Goal: Task Accomplishment & Management: Complete application form

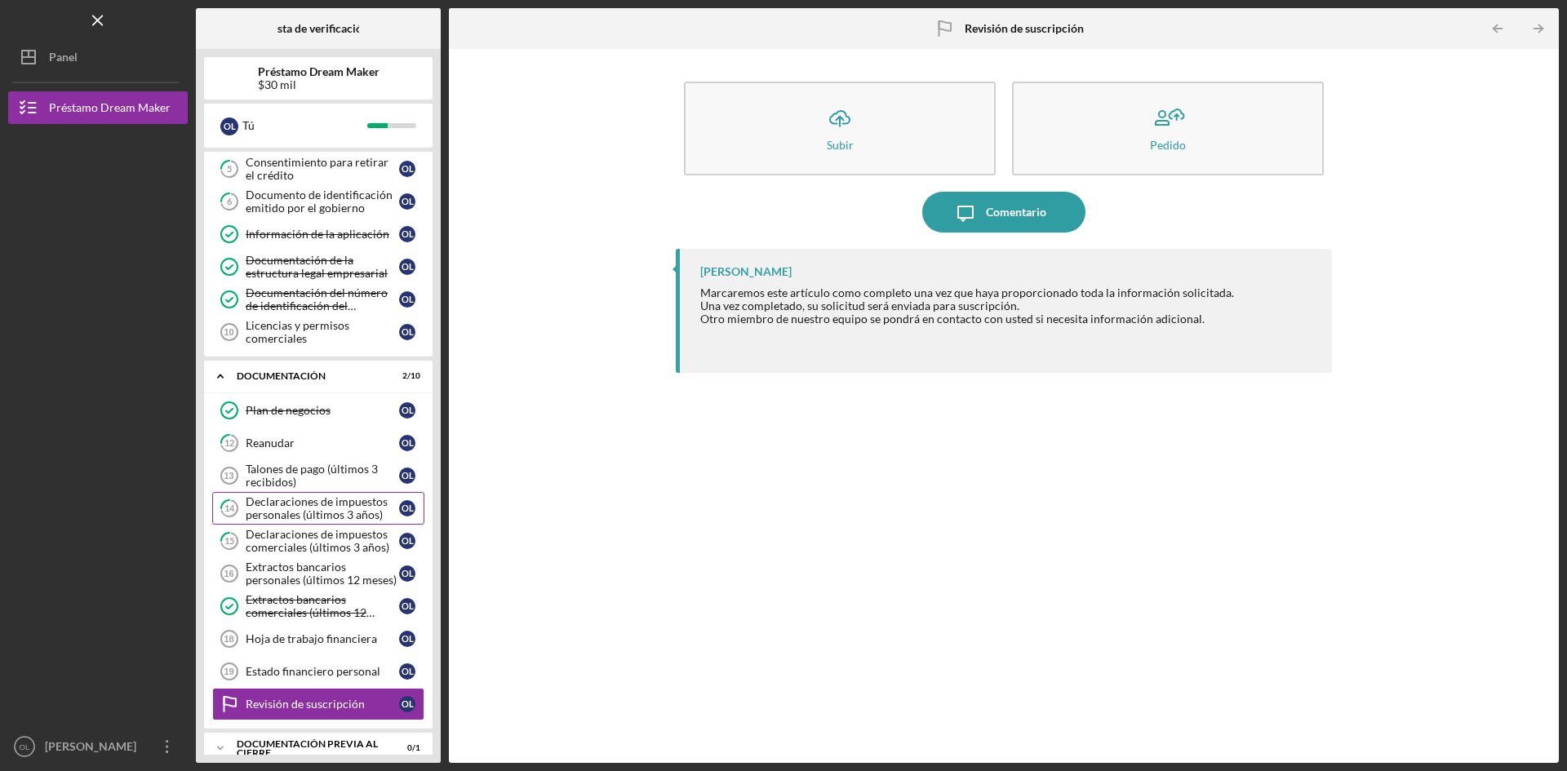
scroll to position [219, 0]
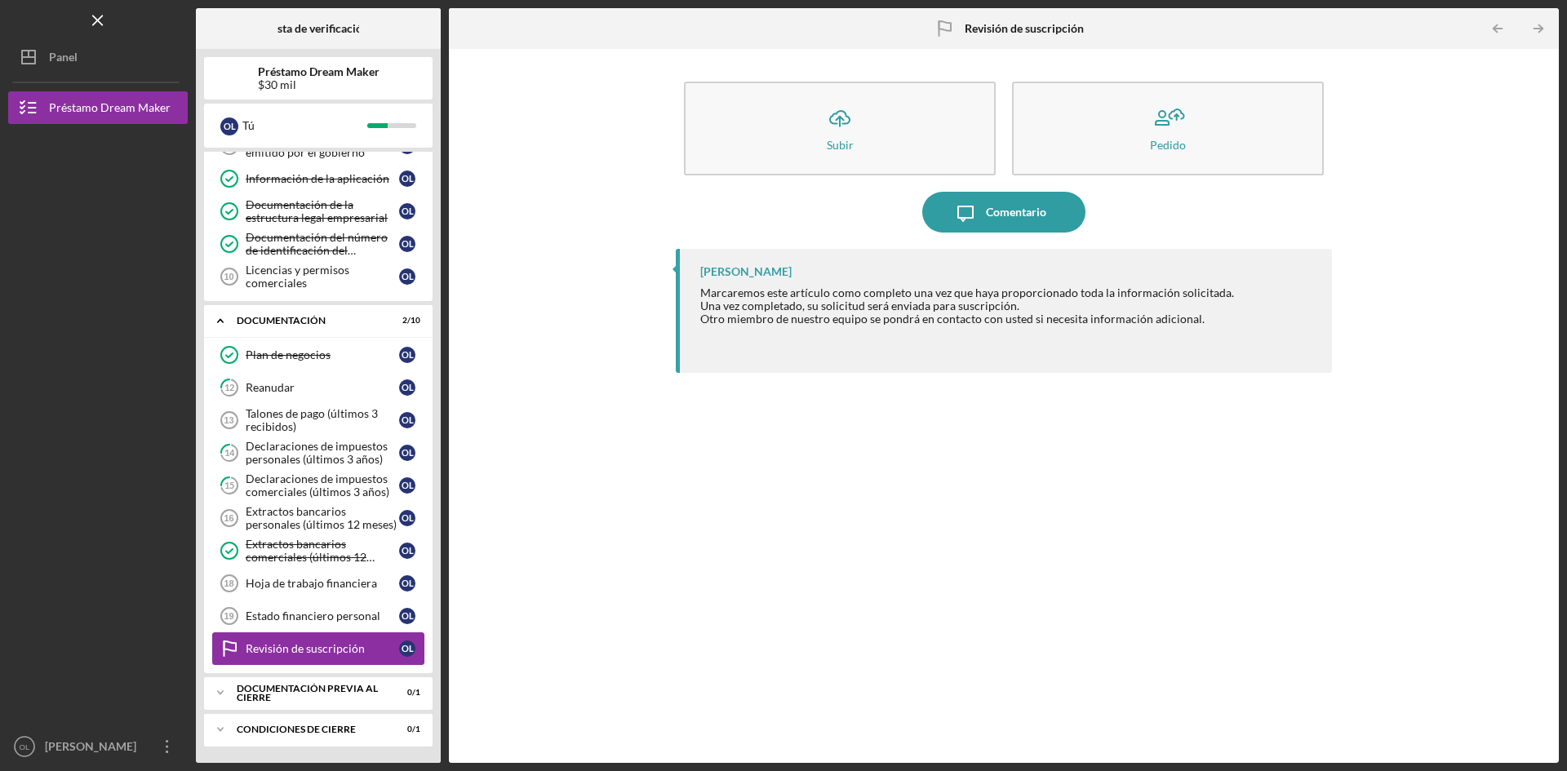
click at [303, 648] on font "Revisión de suscripción" at bounding box center [305, 649] width 119 height 14
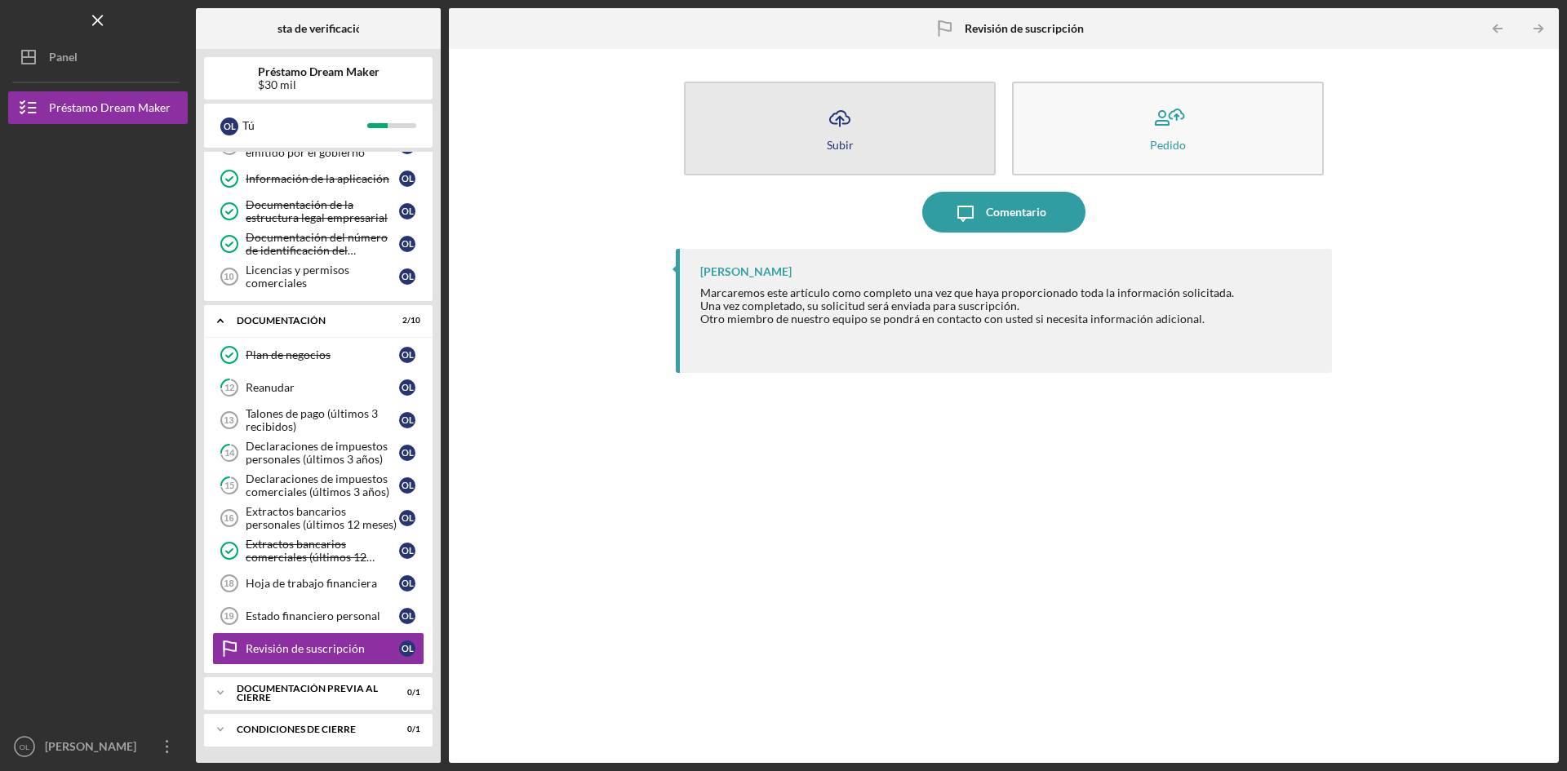
click at [837, 118] on icon "Icon/Upload" at bounding box center [840, 118] width 41 height 41
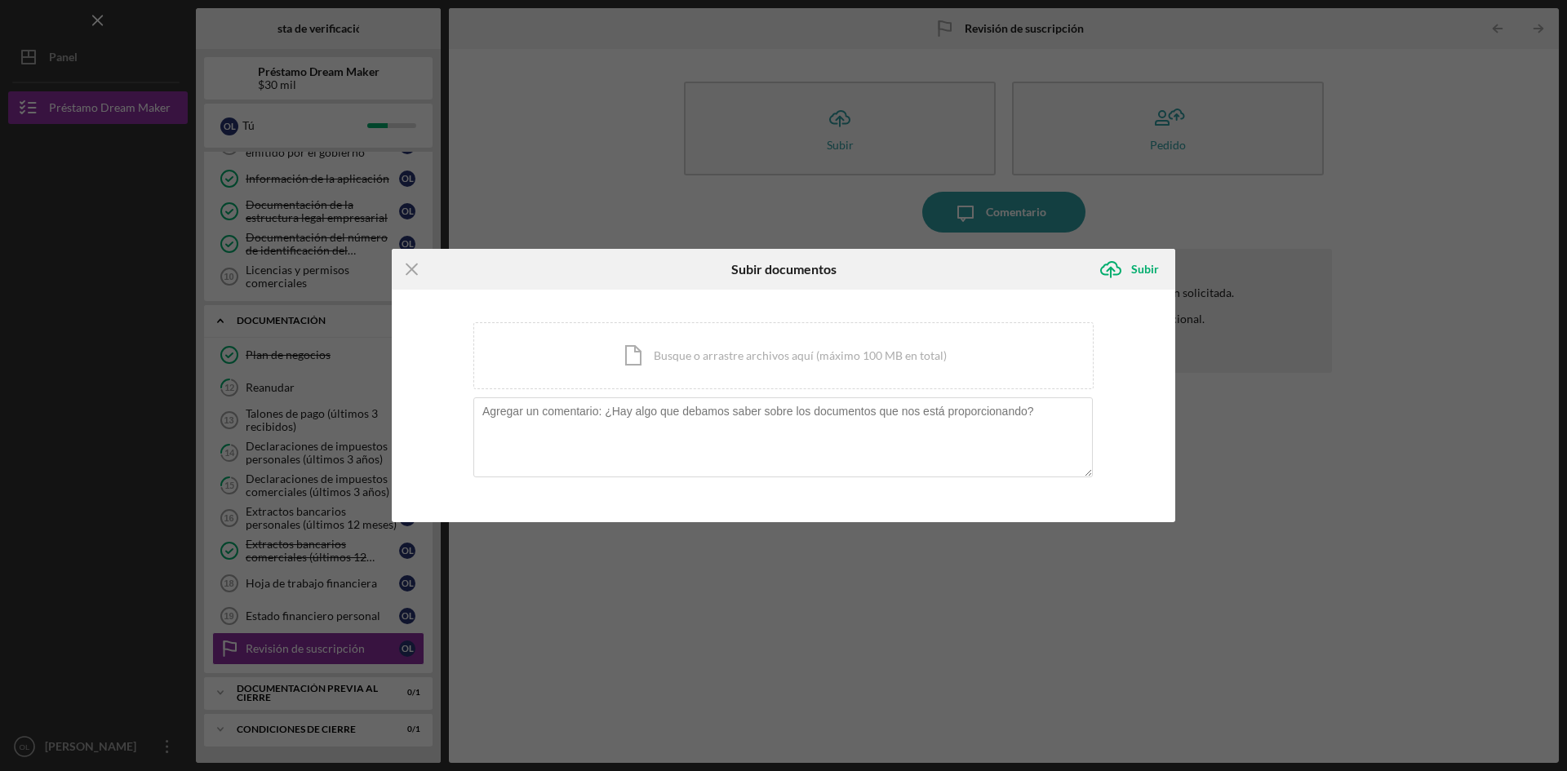
click at [807, 631] on div "Icon/Menu Close Subir documentos Icon/Upload Subir Estás cargando documentos re…" at bounding box center [783, 385] width 1567 height 771
click at [410, 267] on line at bounding box center [411, 269] width 11 height 11
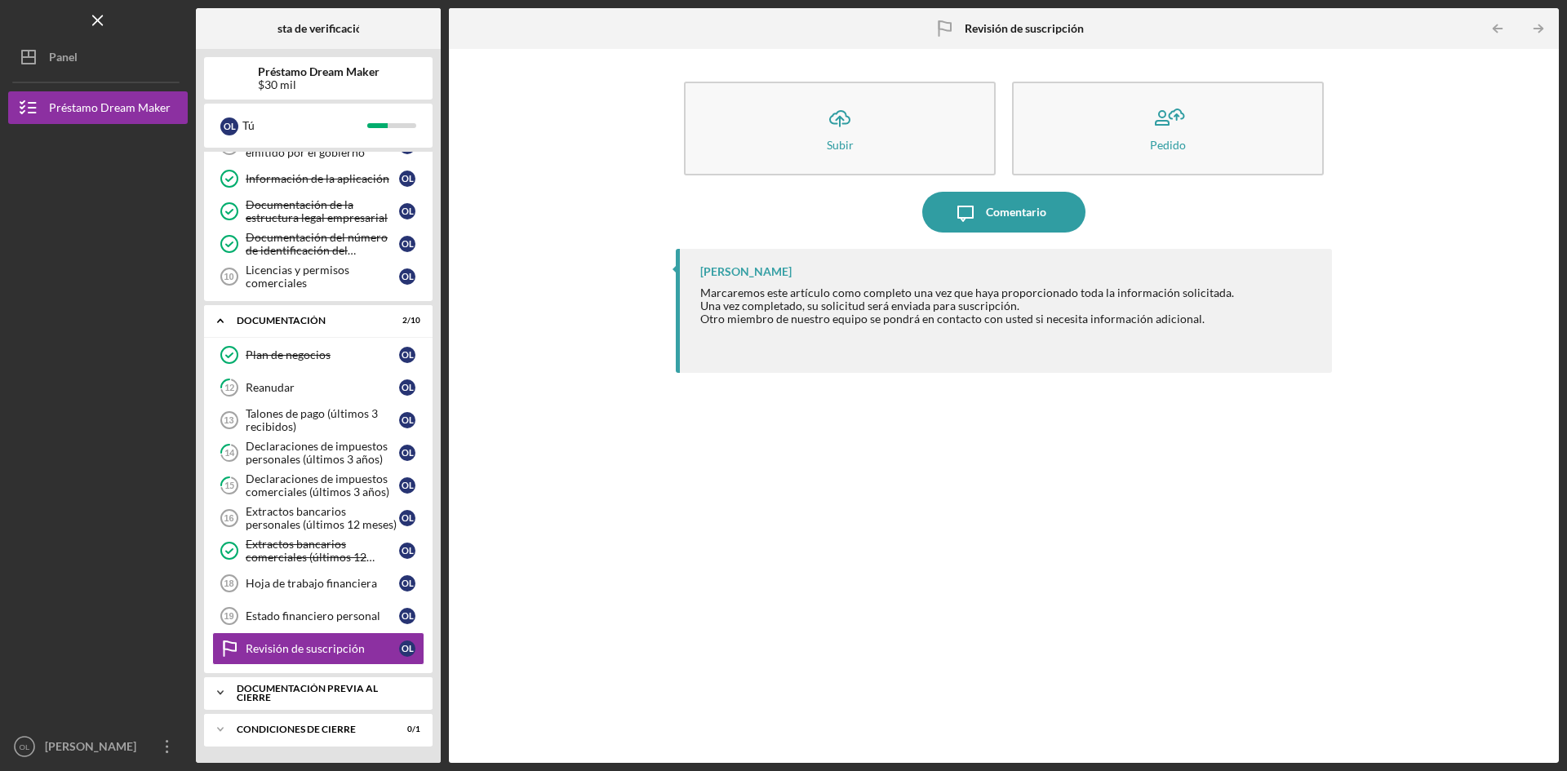
click at [309, 678] on div "Icon/Expander Documentación previa al cierre 0 / 1" at bounding box center [318, 693] width 229 height 33
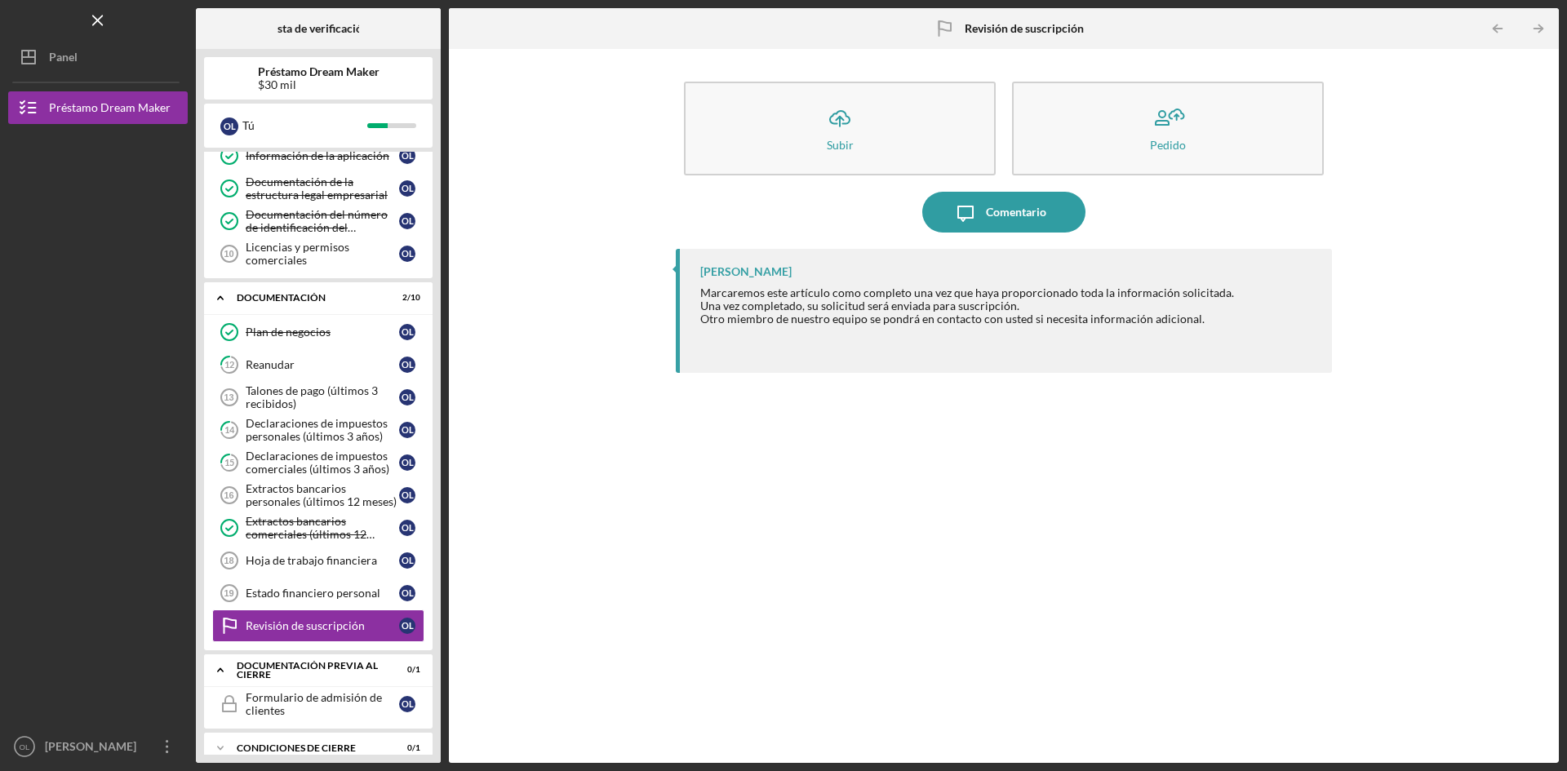
scroll to position [260, 0]
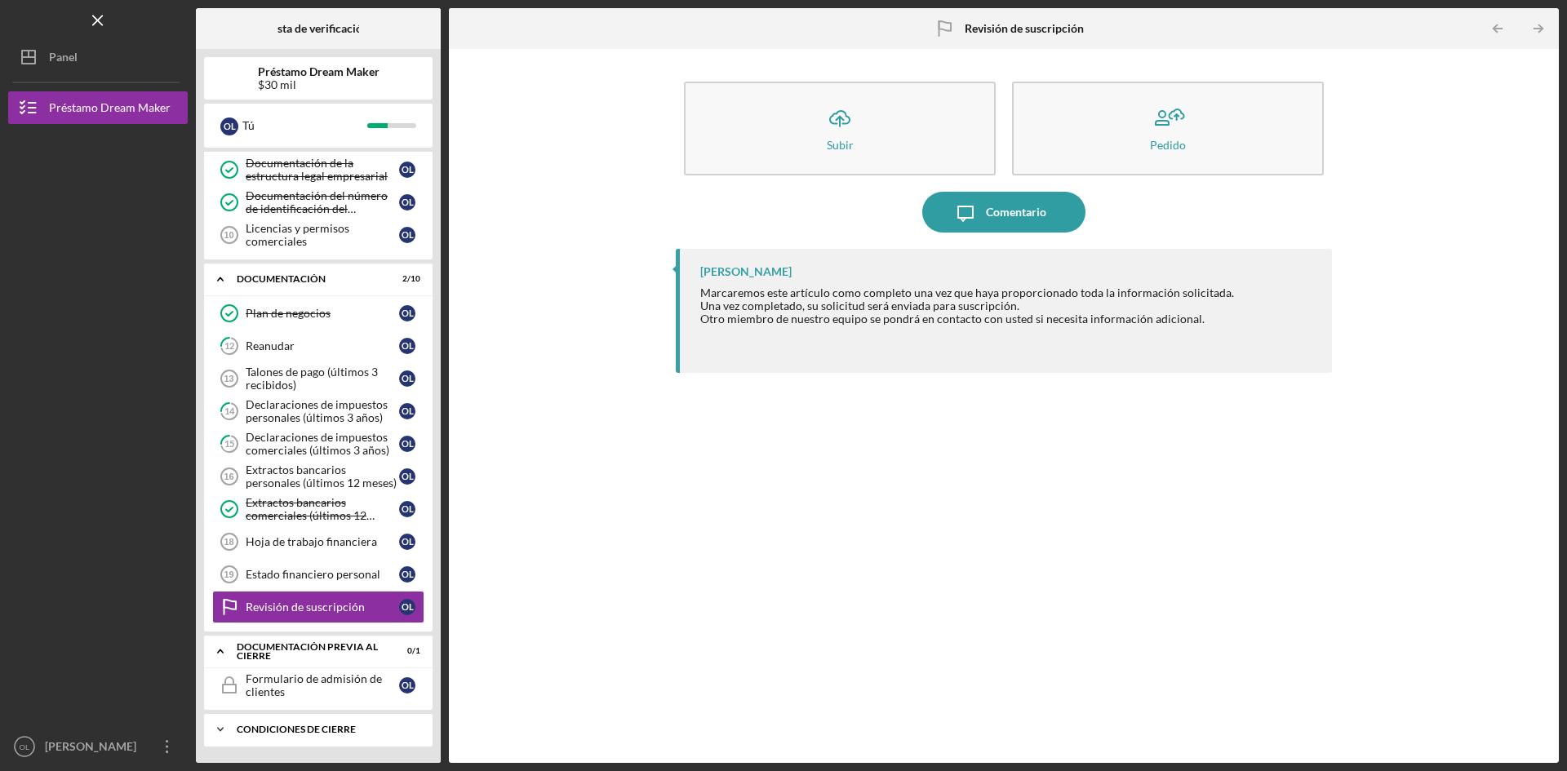
click at [299, 731] on font "Condiciones de cierre" at bounding box center [296, 729] width 119 height 12
click at [300, 724] on div "Icon/Expander Condiciones de cierre 0 / 1" at bounding box center [318, 729] width 229 height 33
click at [308, 664] on div "Icon/Expander Documentación previa al cierre 0 / 1" at bounding box center [318, 651] width 229 height 33
click at [304, 716] on font "Revisión del perfil" at bounding box center [291, 722] width 91 height 14
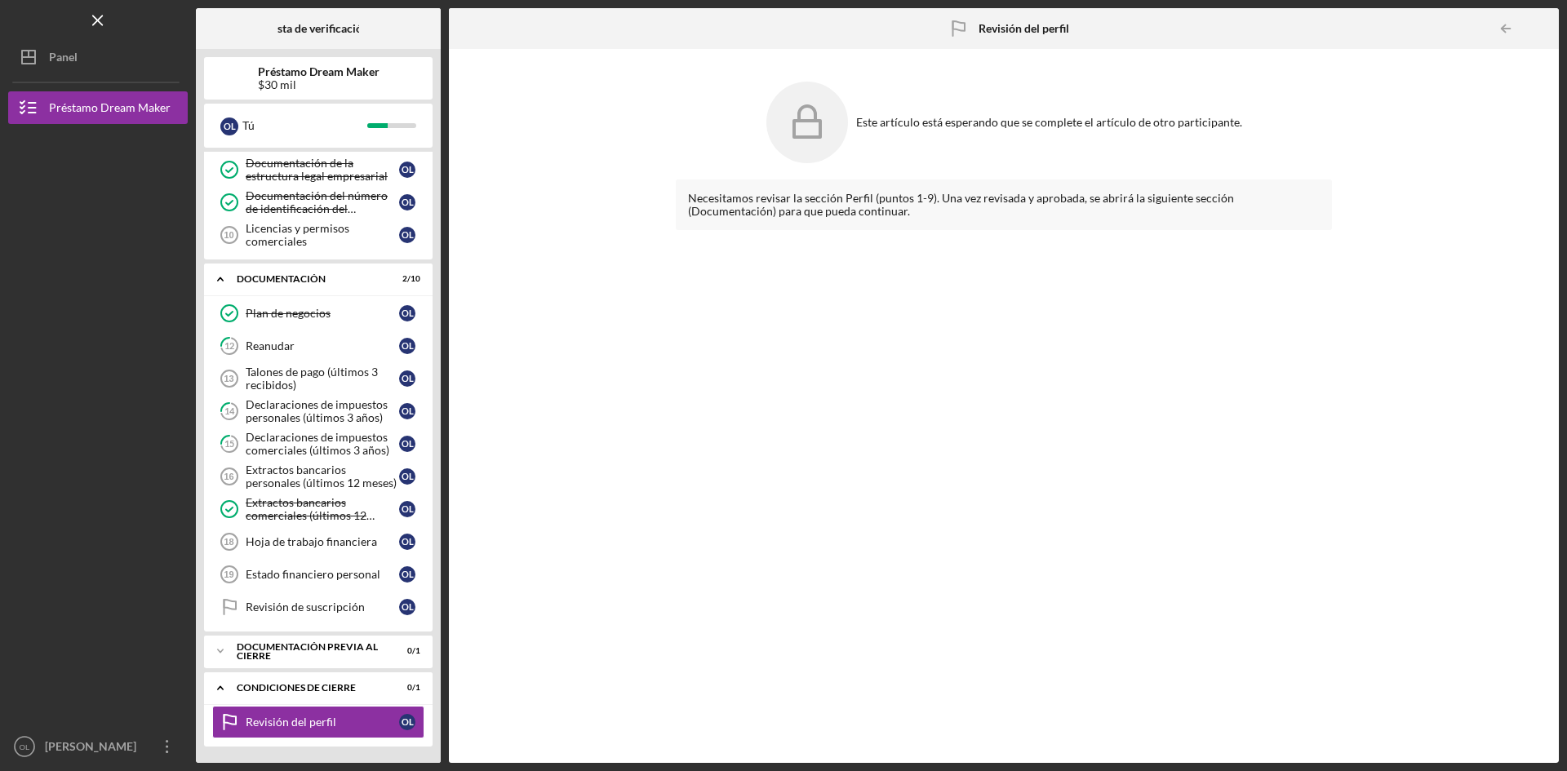
click at [1019, 482] on div "Necesitamos revisar la sección Perfil (puntos 1-9). Una vez revisada y aprobada…" at bounding box center [1004, 459] width 656 height 559
click at [793, 532] on div "Necesitamos revisar la sección Perfil (puntos 1-9). Una vez revisada y aprobada…" at bounding box center [1004, 459] width 656 height 559
click at [826, 517] on div "Necesitamos revisar la sección Perfil (puntos 1-9). Una vez revisada y aprobada…" at bounding box center [1004, 459] width 656 height 559
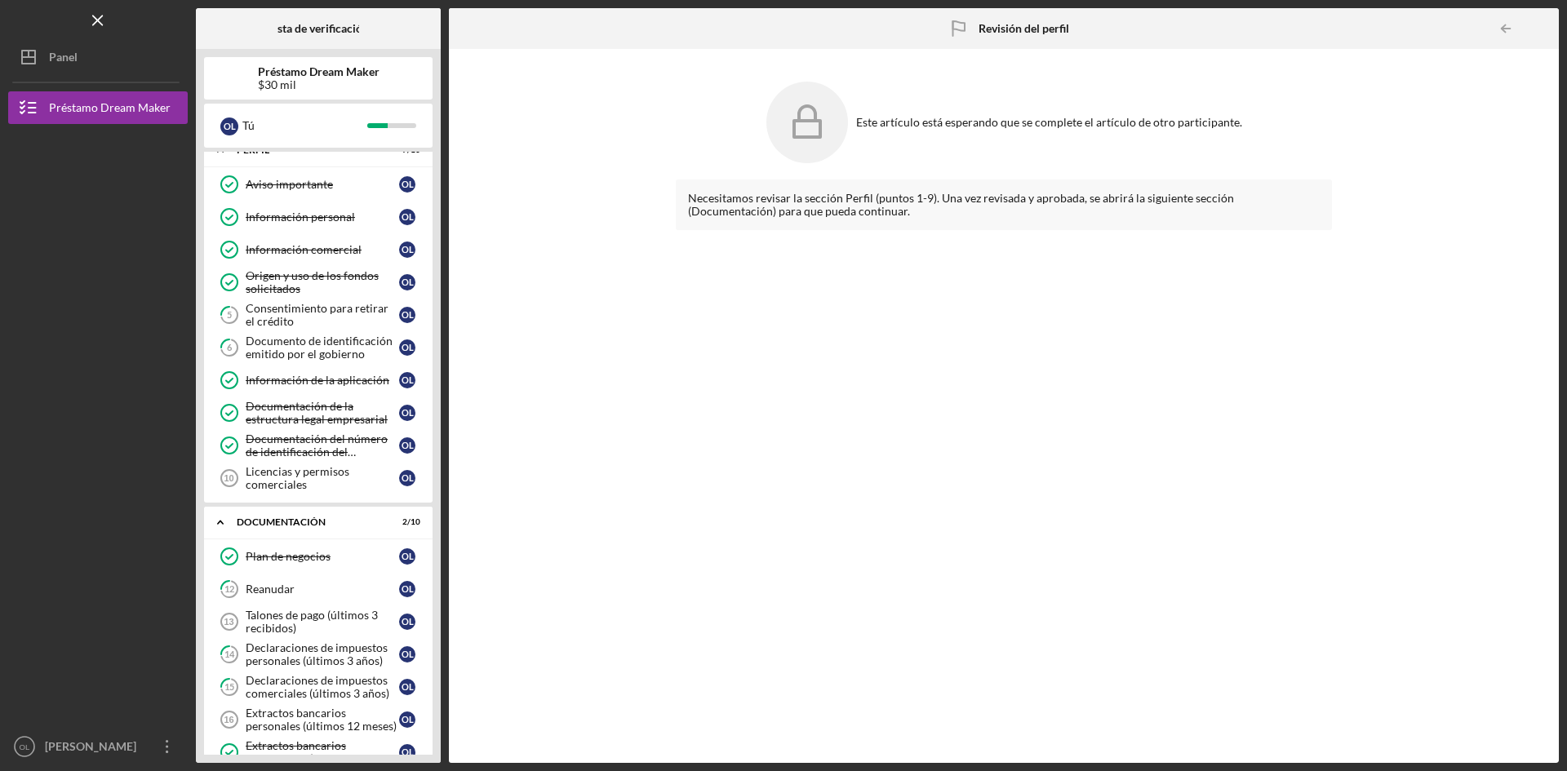
scroll to position [16, 0]
